Goal: Contribute content: Add original content to the website for others to see

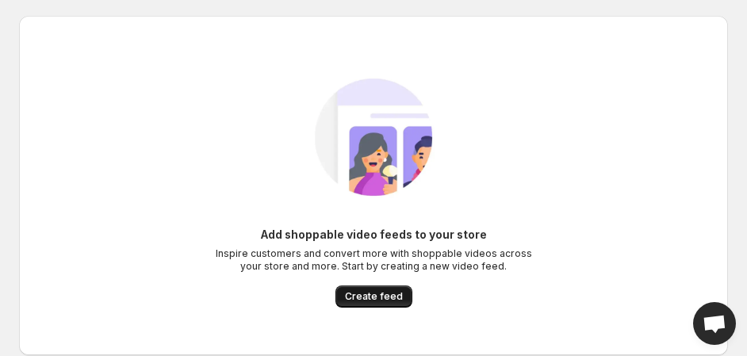
click at [380, 289] on button "Create feed" at bounding box center [373, 296] width 77 height 22
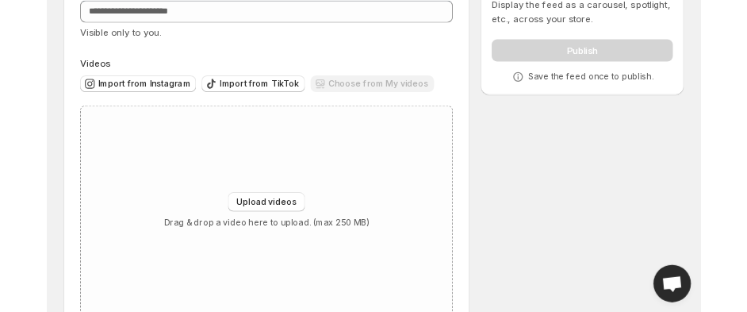
scroll to position [98, 0]
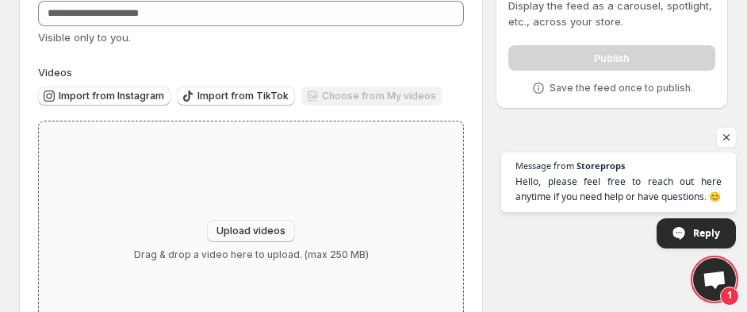
click at [239, 227] on span "Upload videos" at bounding box center [250, 230] width 69 height 13
type input "**********"
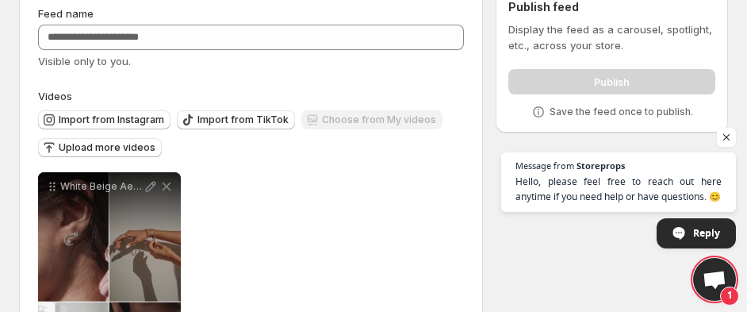
scroll to position [71, 0]
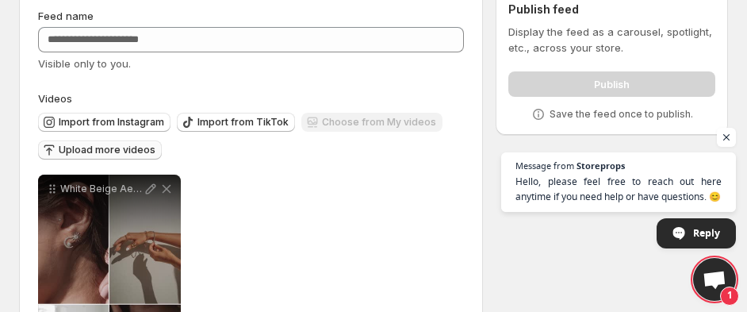
click at [126, 154] on span "Upload more videos" at bounding box center [107, 150] width 97 height 13
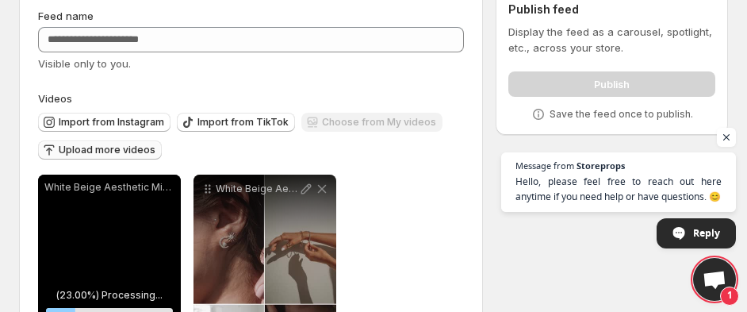
click at [104, 147] on span "Upload more videos" at bounding box center [107, 150] width 97 height 13
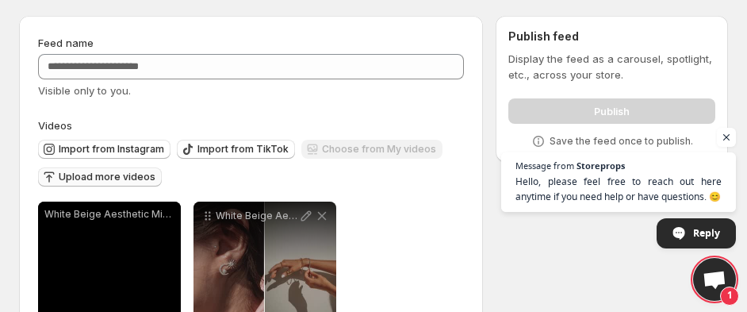
scroll to position [39, 0]
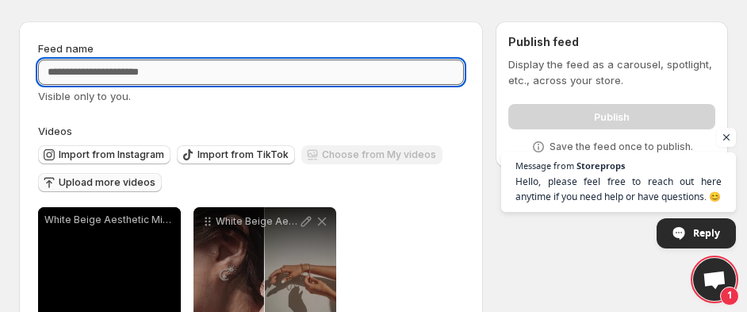
click at [300, 66] on input "Feed name" at bounding box center [251, 71] width 426 height 25
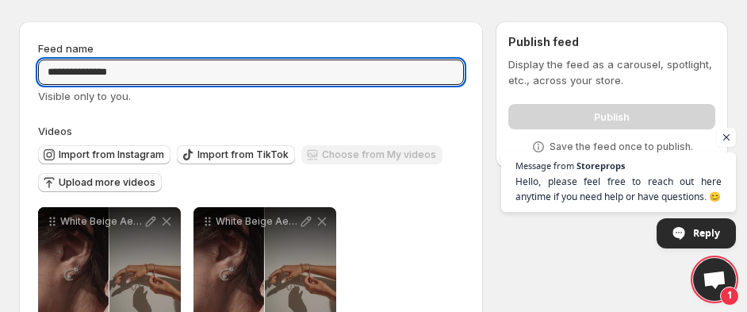
type input "**********"
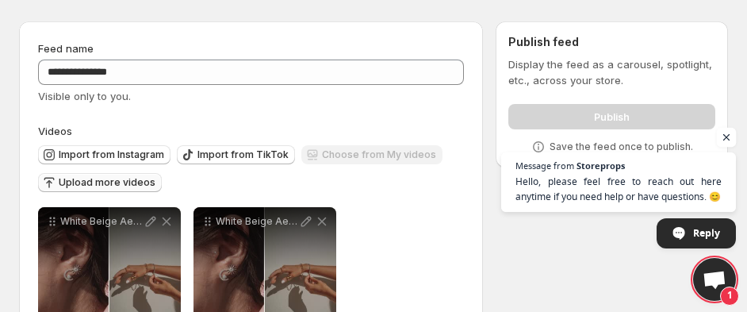
click at [726, 136] on span "Open chat" at bounding box center [727, 138] width 20 height 20
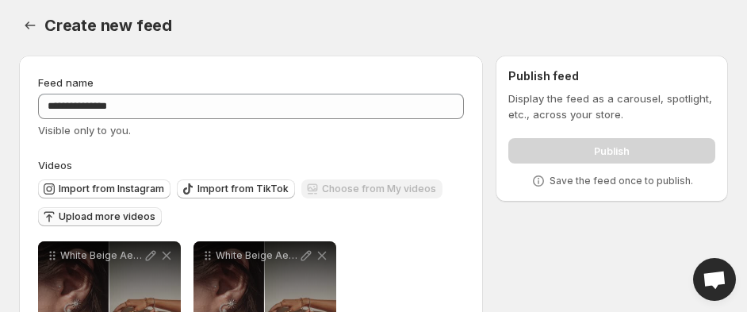
scroll to position [0, 0]
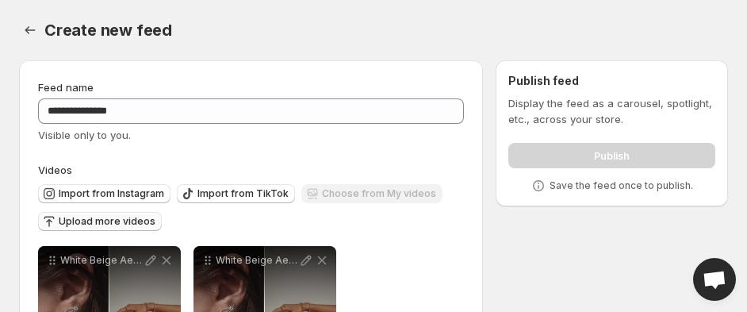
click at [591, 147] on div "Publish" at bounding box center [611, 152] width 207 height 32
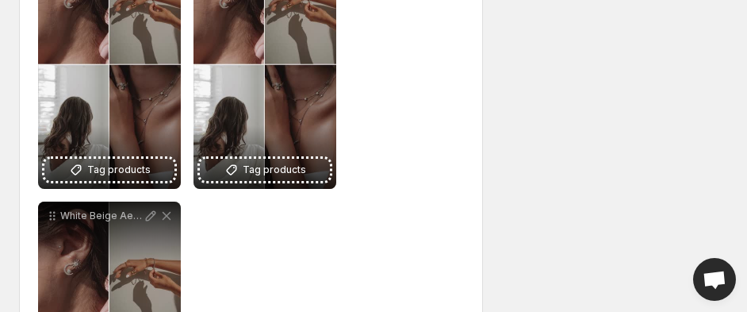
scroll to position [293, 0]
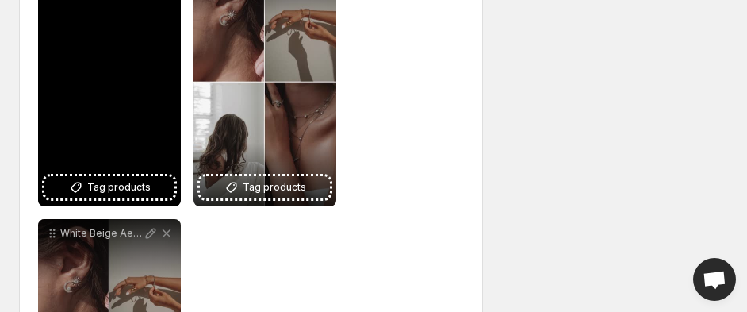
click at [151, 174] on div "White Beige Aesthetic Minimalist Photo Collage Zoom Effect Instagram Reel" at bounding box center [109, 79] width 143 height 254
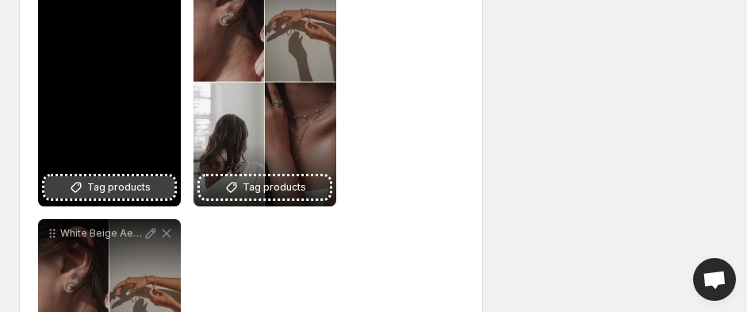
click at [136, 186] on span "Tag products" at bounding box center [118, 187] width 63 height 16
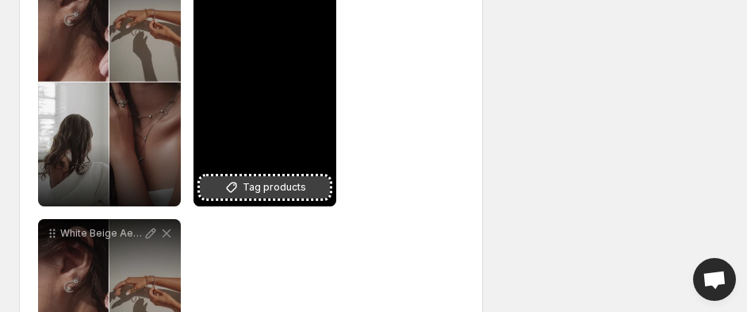
click at [261, 189] on span "Tag products" at bounding box center [274, 187] width 63 height 16
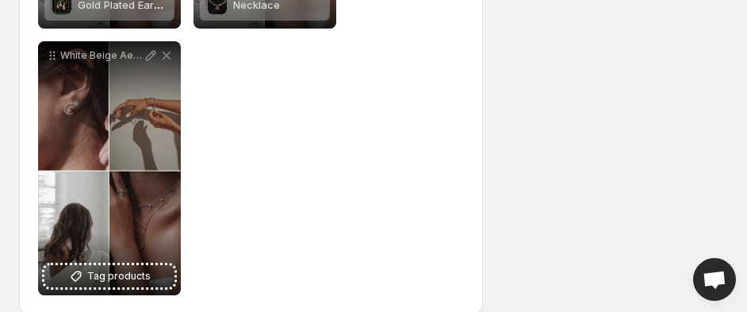
scroll to position [494, 0]
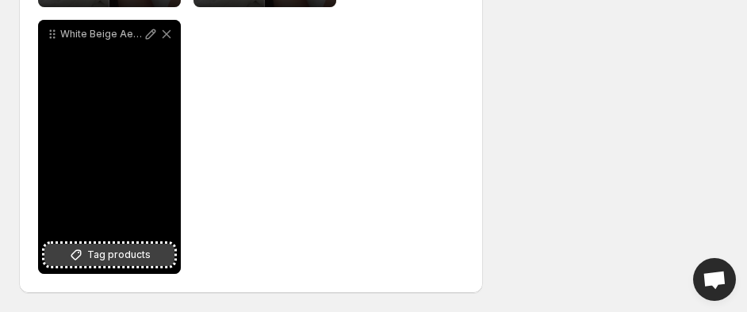
click at [121, 254] on span "Tag products" at bounding box center [118, 255] width 63 height 16
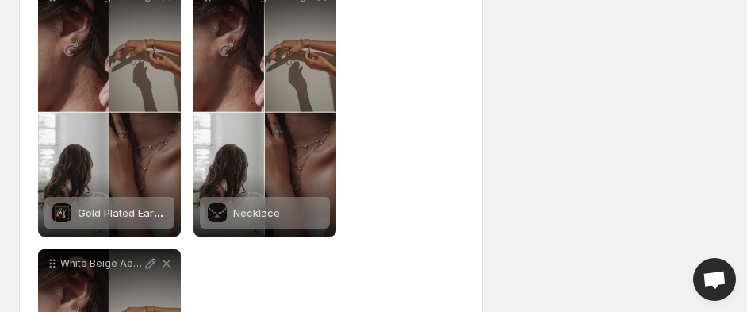
scroll to position [0, 0]
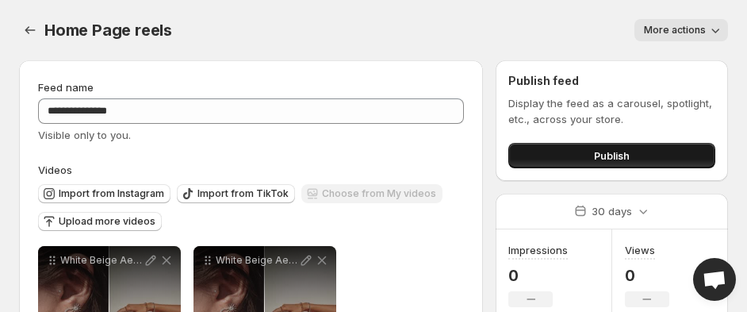
click at [581, 151] on button "Publish" at bounding box center [611, 155] width 207 height 25
